Goal: Task Accomplishment & Management: Use online tool/utility

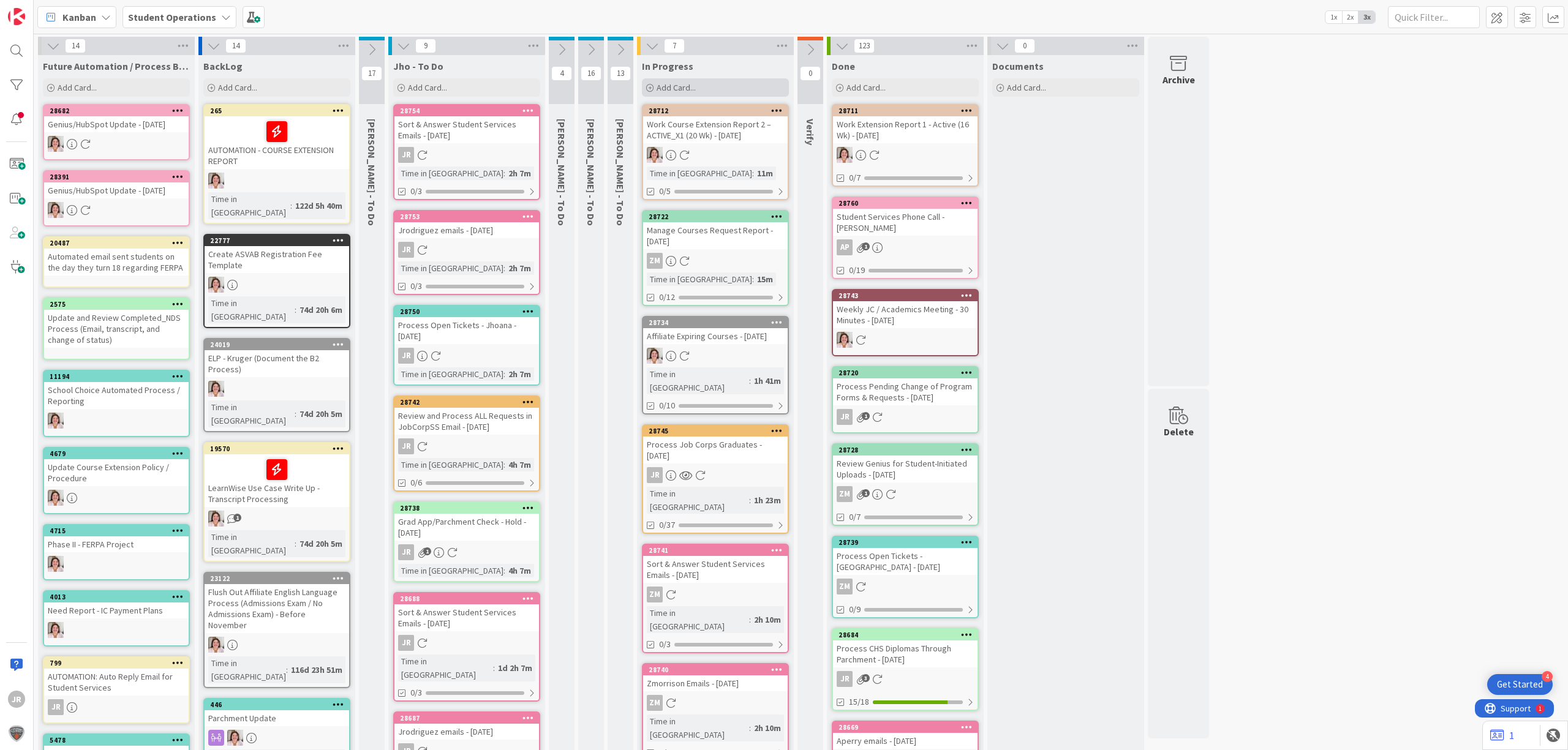
click at [741, 86] on div "Add Card..." at bounding box center [715, 87] width 147 height 19
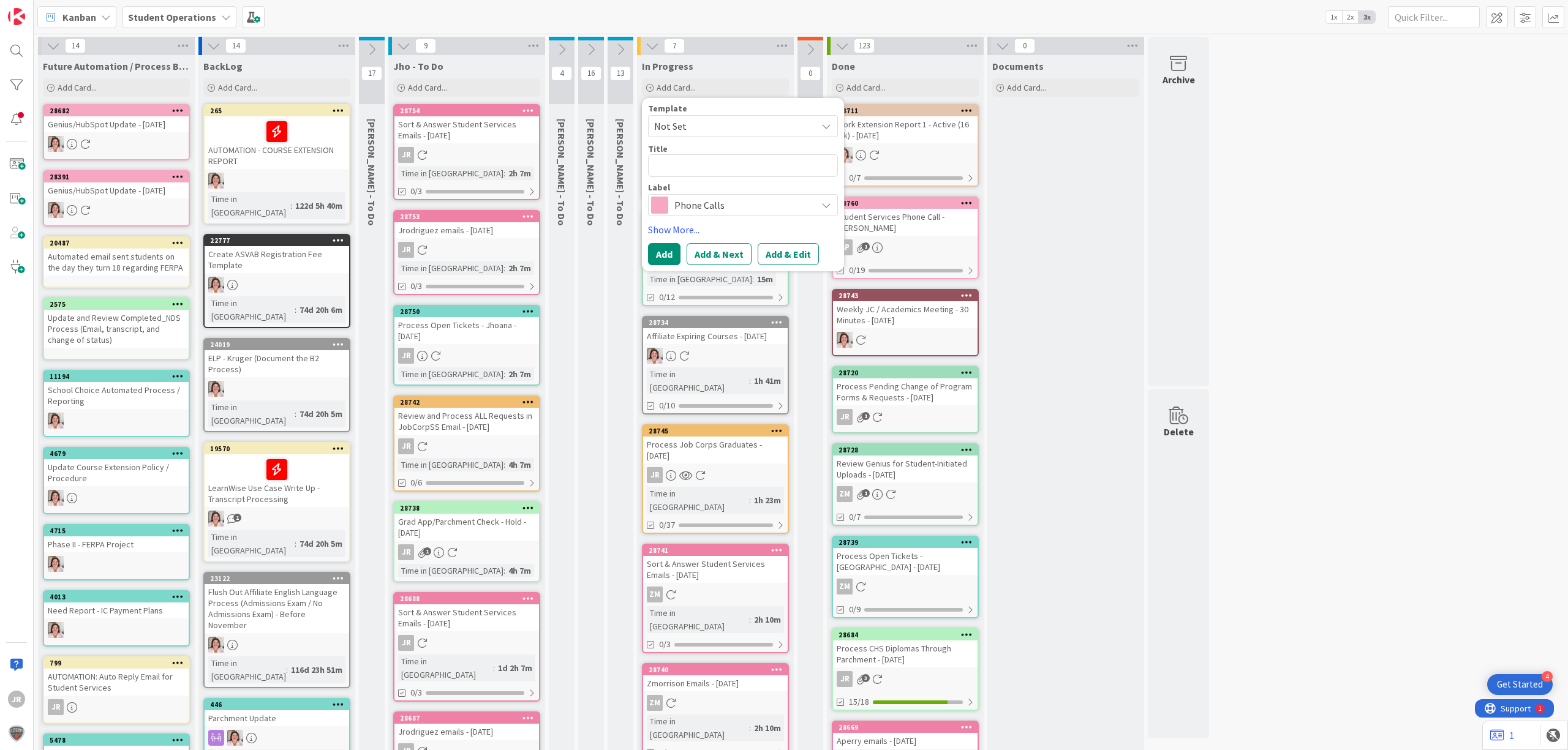
click at [744, 121] on span "Not Set" at bounding box center [730, 126] width 153 height 16
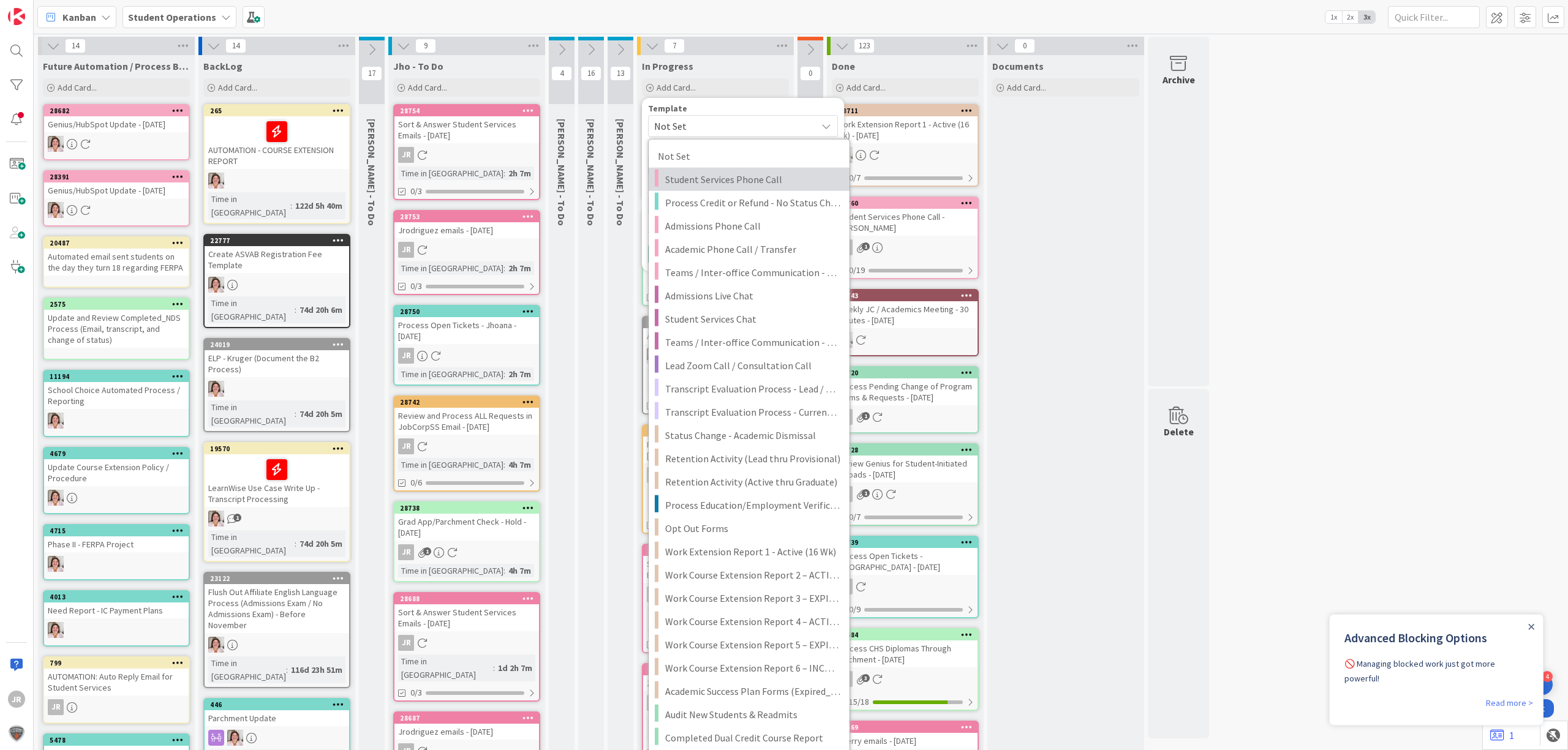
click at [768, 176] on span "Student Services Phone Call" at bounding box center [753, 179] width 175 height 16
type textarea "x"
type textarea "Student Services Phone Call"
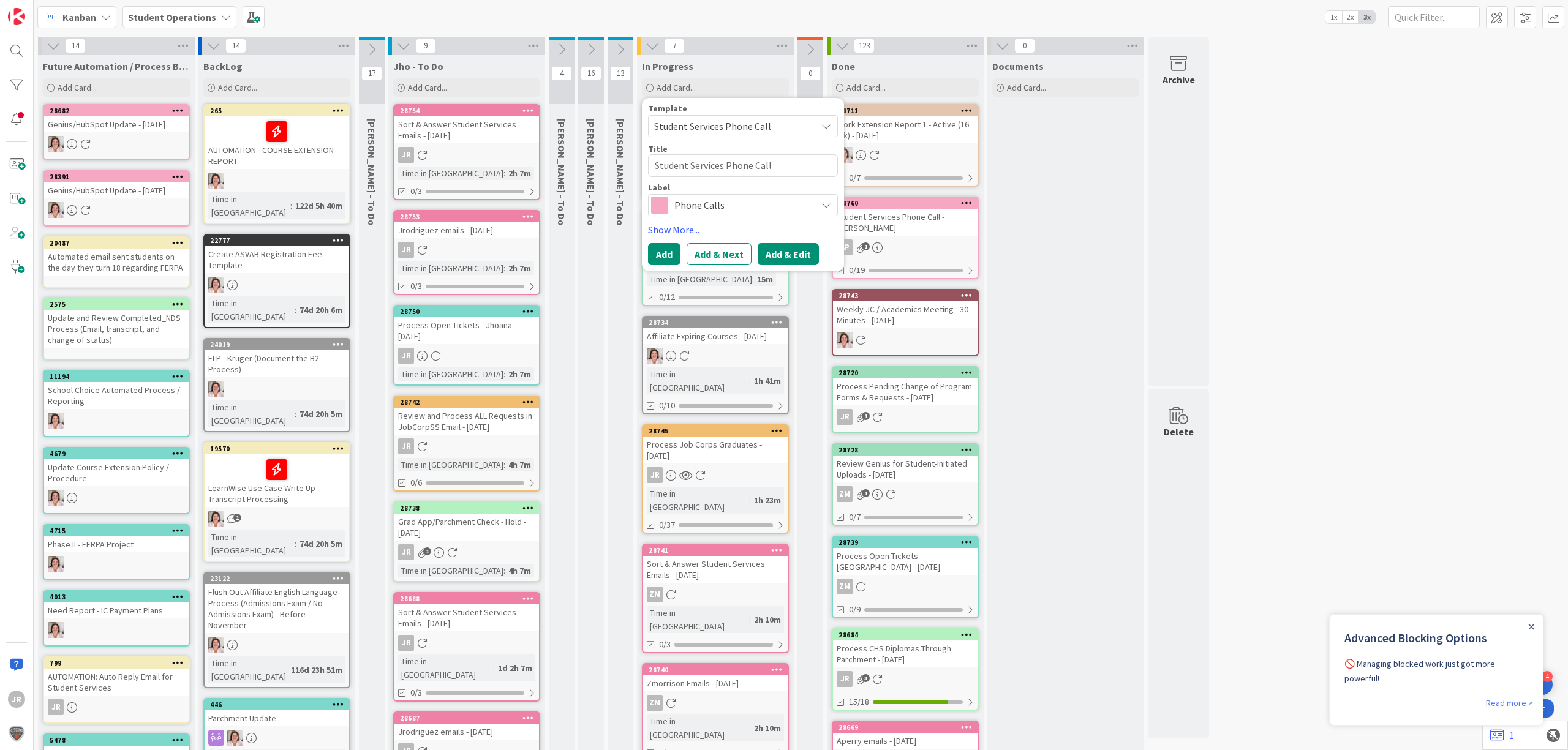
click at [785, 250] on button "Add & Edit" at bounding box center [788, 254] width 61 height 22
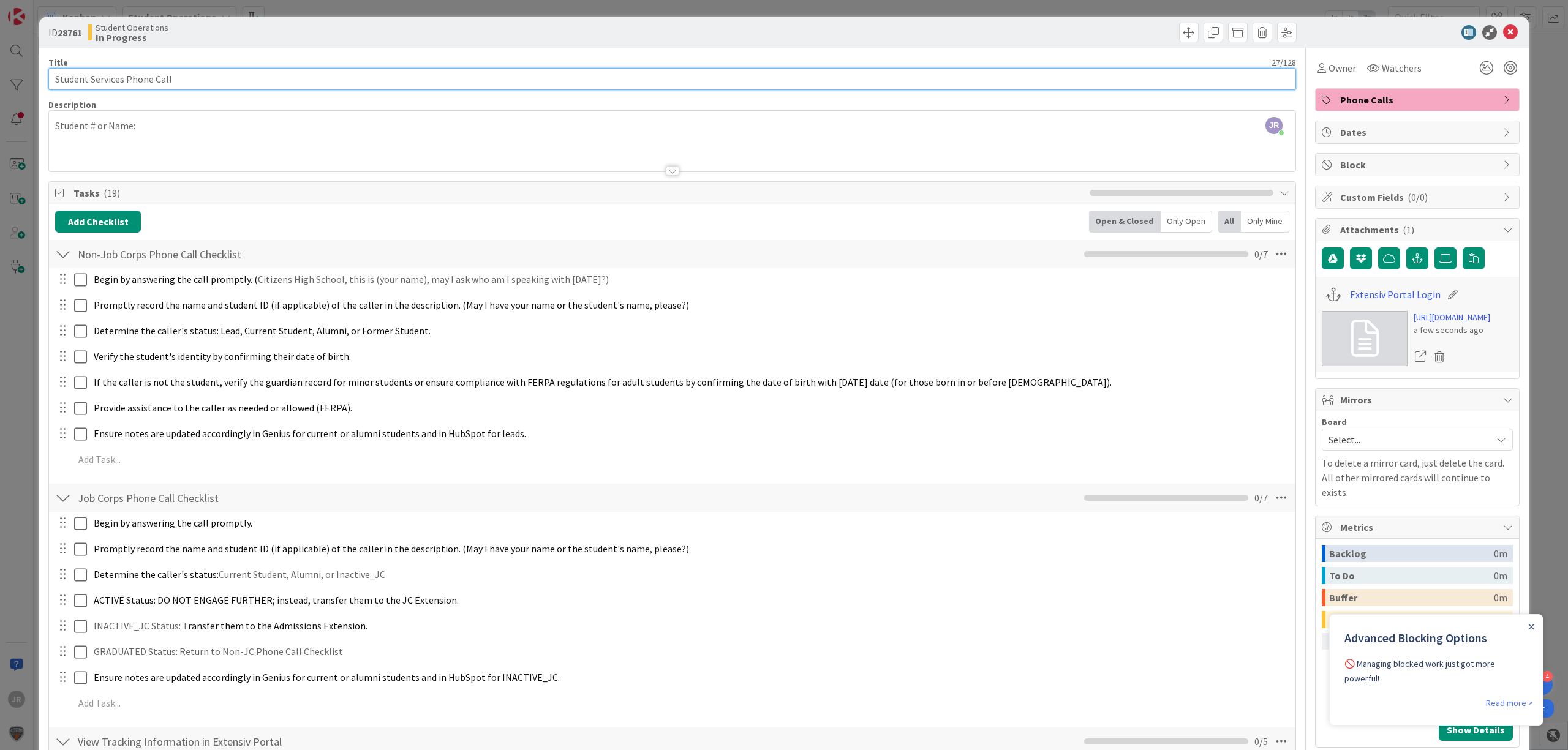
click at [242, 77] on input "Student Services Phone Call" at bounding box center [672, 79] width 1248 height 22
type input "Student Services Phone Call - [PERSON_NAME]"
click at [1328, 66] on span "Owner" at bounding box center [1342, 68] width 28 height 15
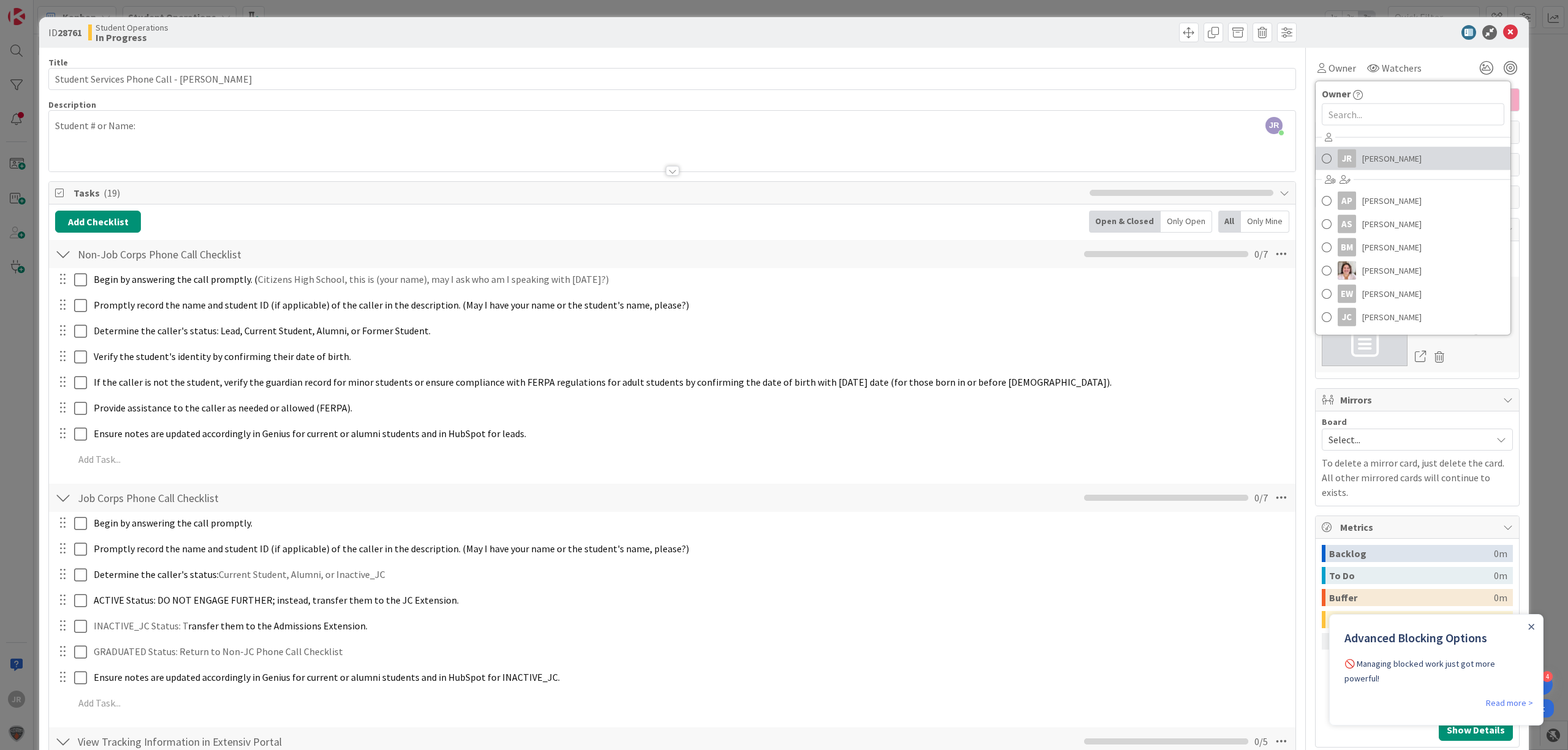
click at [1382, 155] on span "[PERSON_NAME]" at bounding box center [1392, 158] width 60 height 19
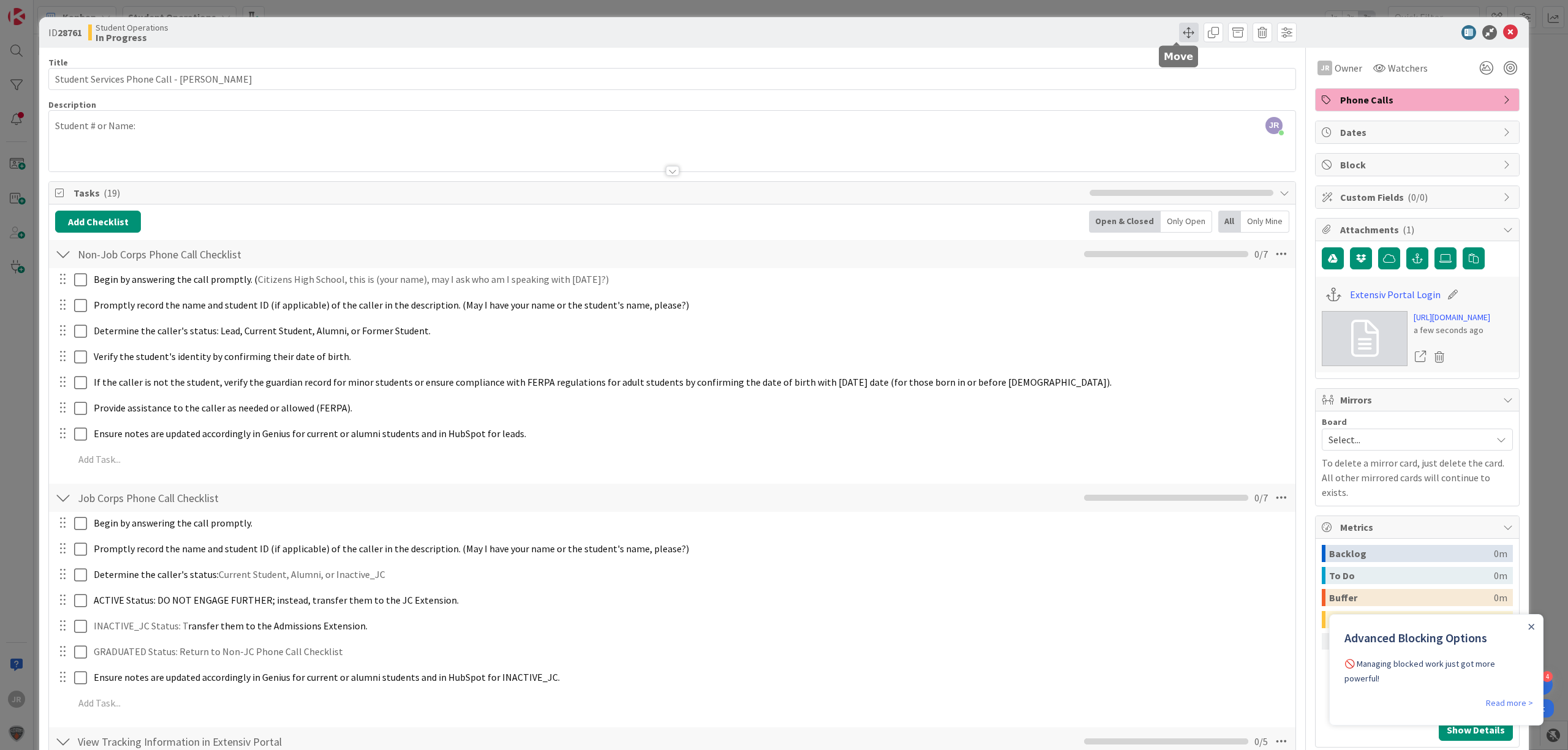
click at [1179, 29] on span at bounding box center [1189, 33] width 19 height 19
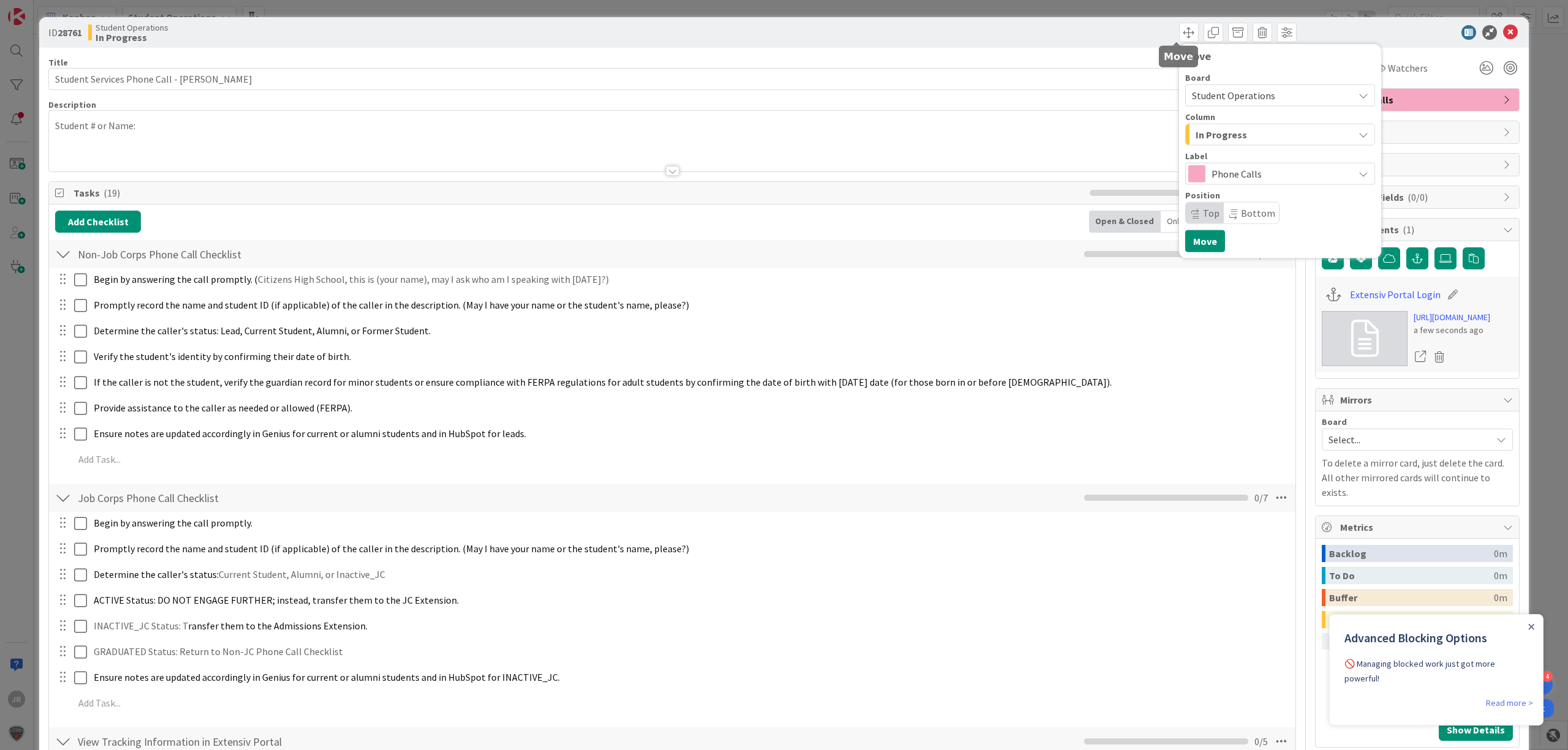
click at [1218, 133] on span "In Progress" at bounding box center [1221, 134] width 51 height 16
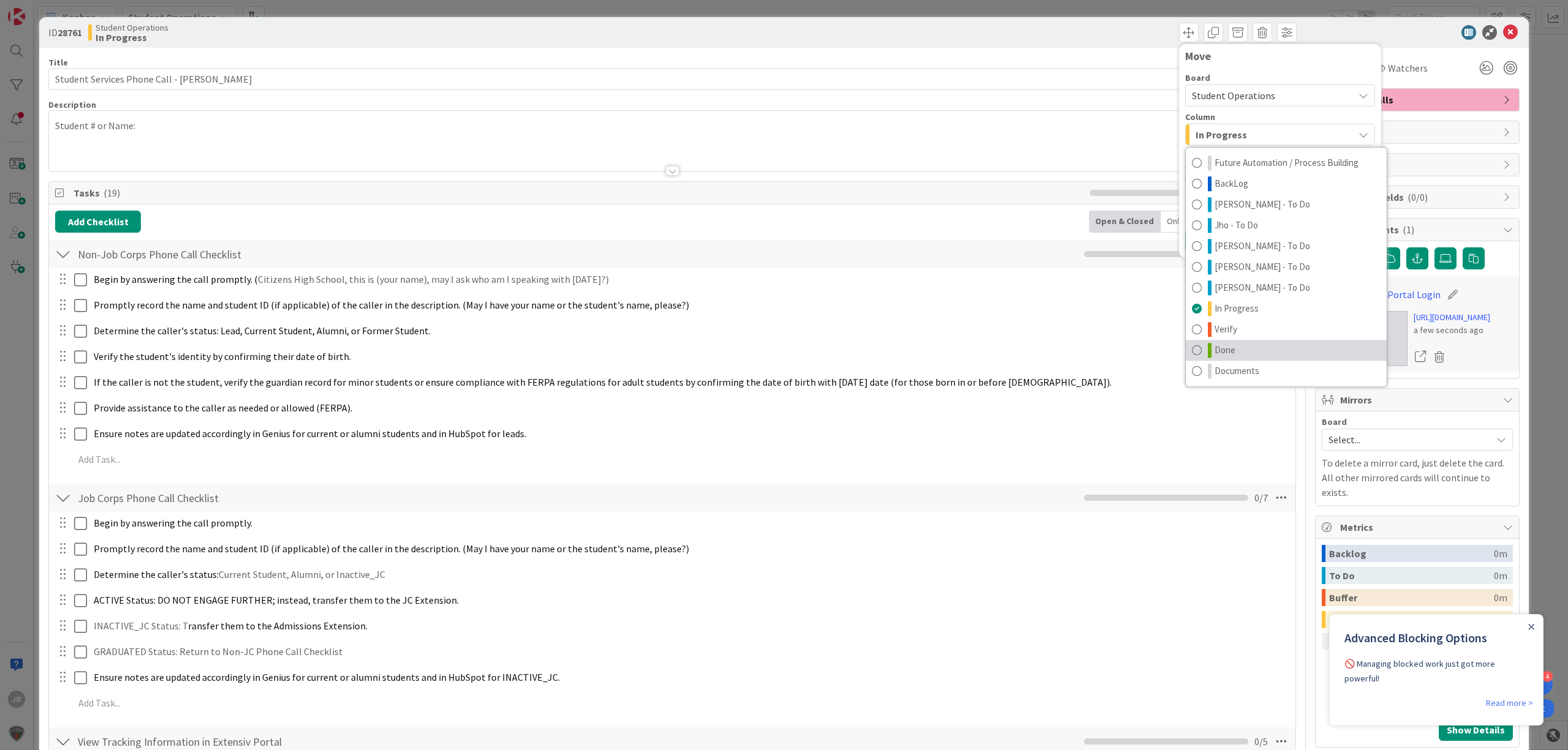
click at [1215, 349] on span "Done" at bounding box center [1225, 350] width 21 height 15
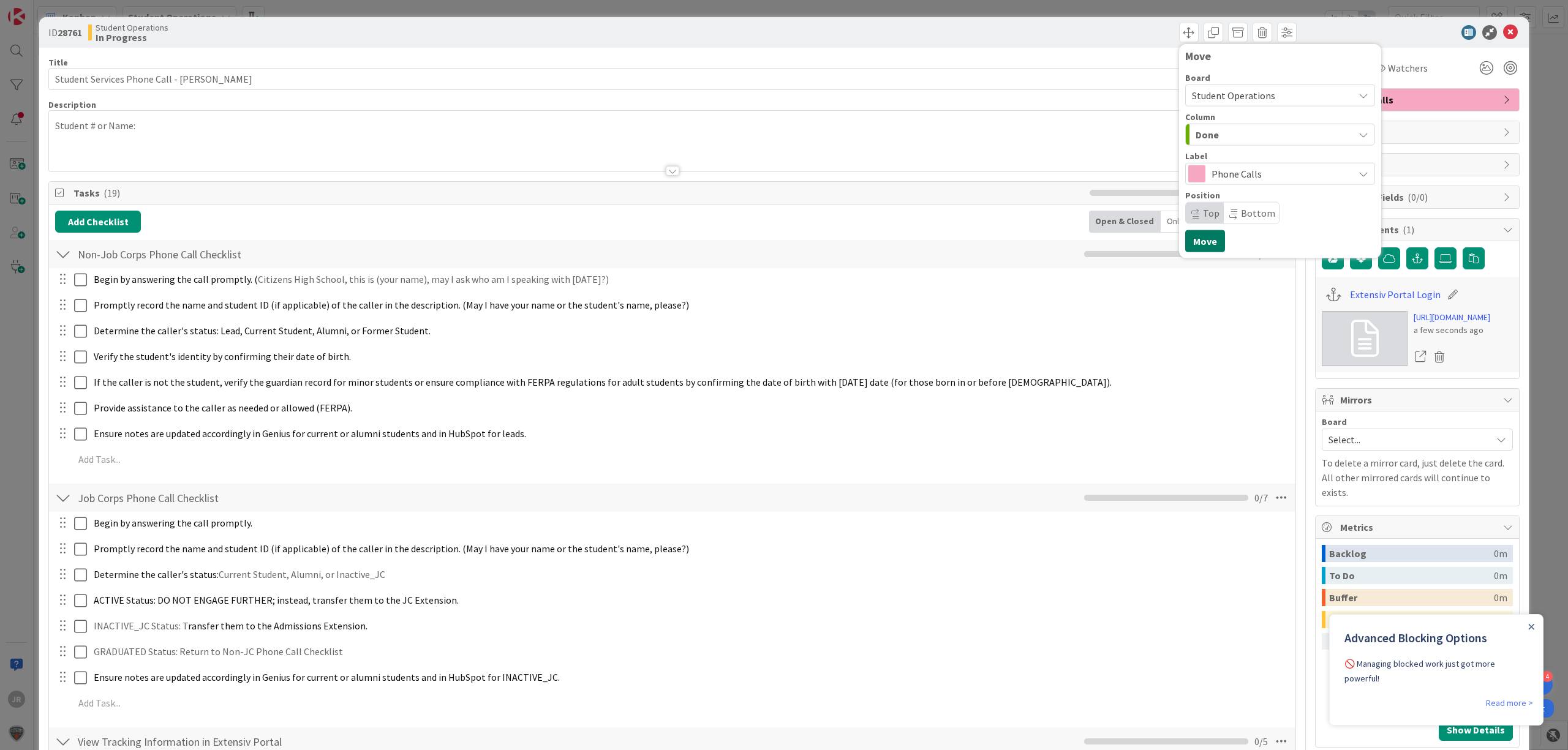
click at [1205, 237] on button "Move" at bounding box center [1205, 241] width 40 height 22
